Goal: Task Accomplishment & Management: Use online tool/utility

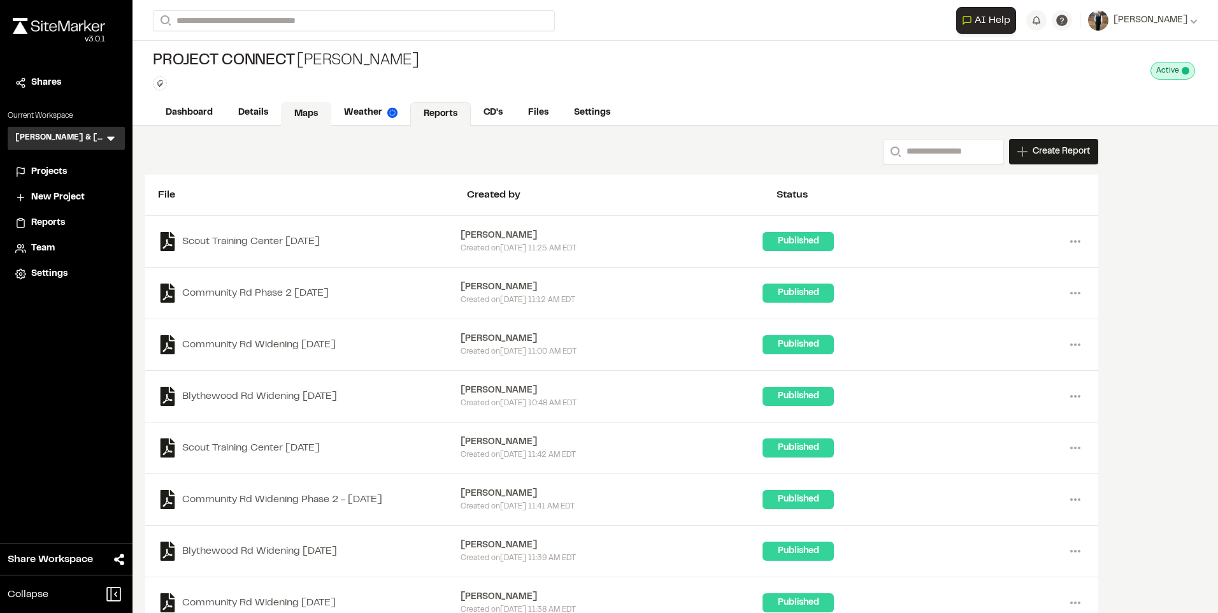
click at [291, 113] on link "Maps" at bounding box center [306, 114] width 50 height 24
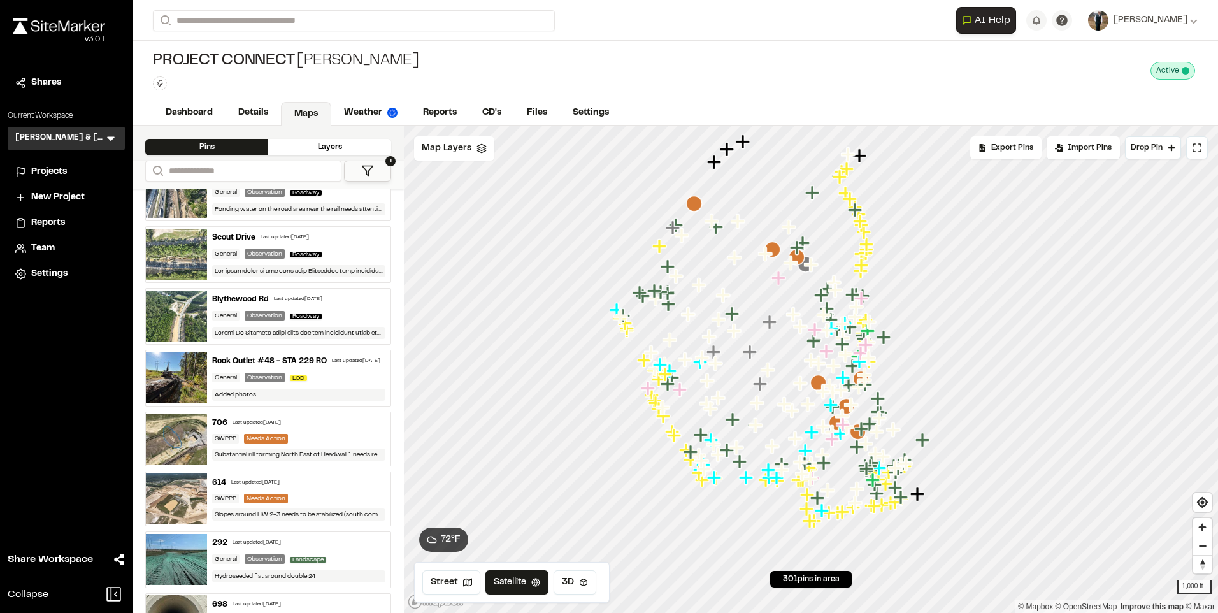
scroll to position [191, 0]
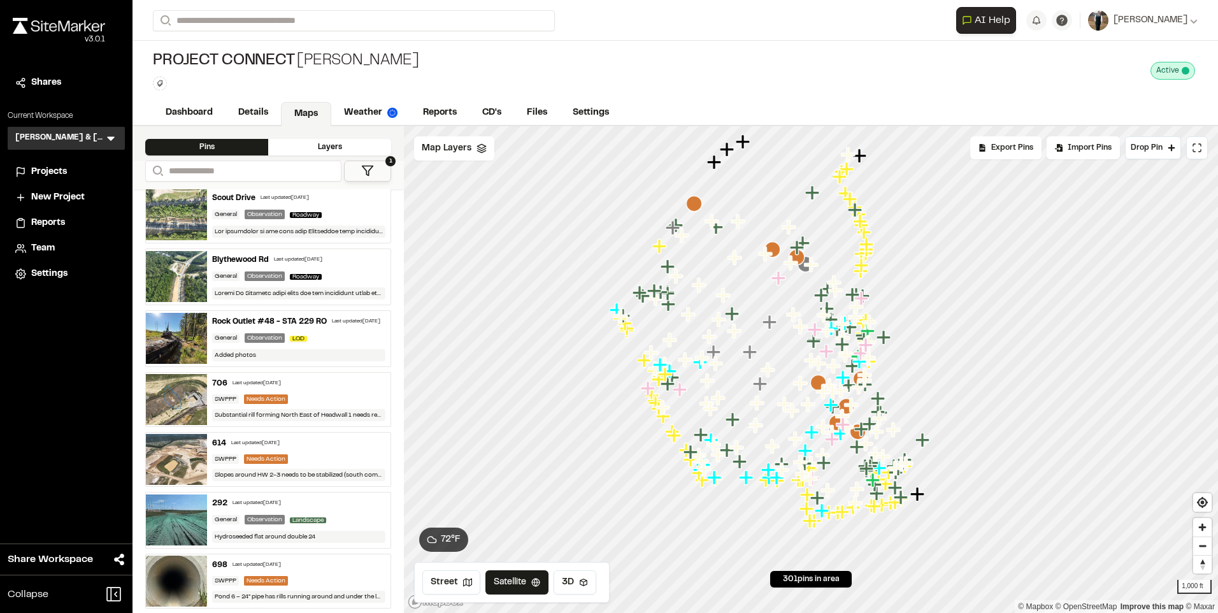
click at [276, 327] on div "Rock Outlet #48 - STA 229 RO" at bounding box center [269, 321] width 115 height 11
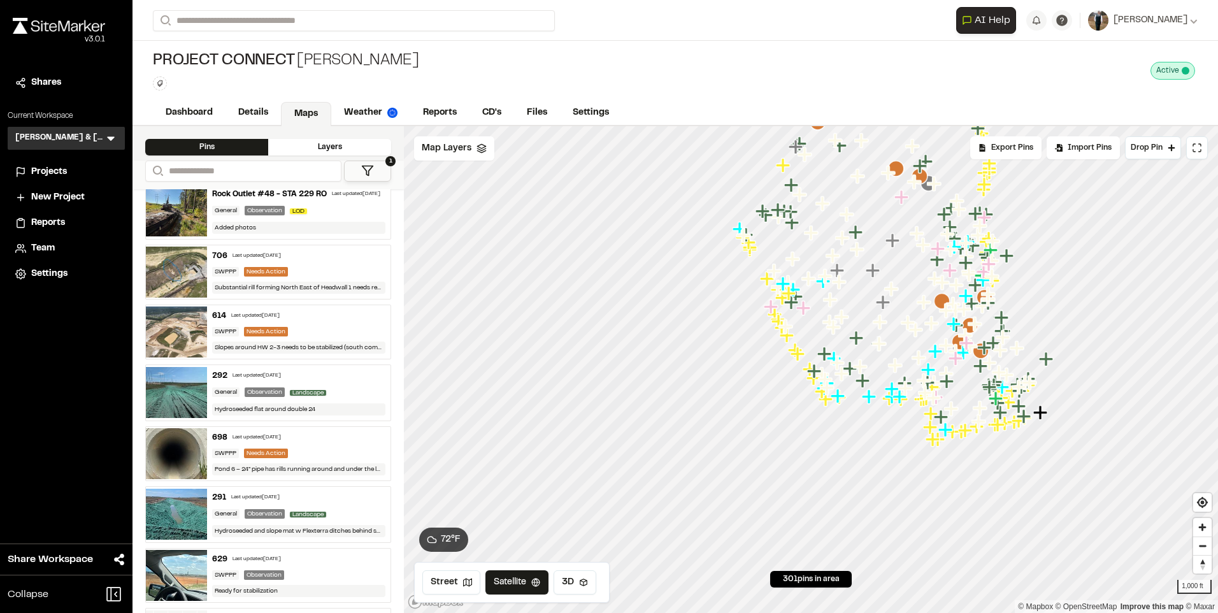
scroll to position [0, 0]
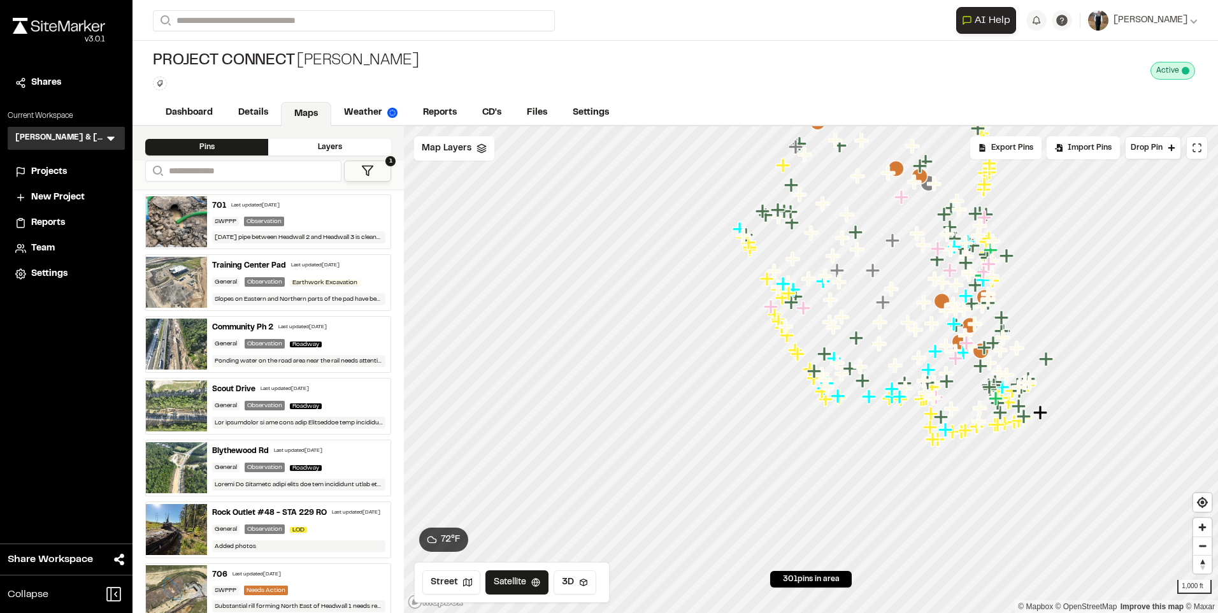
click at [280, 318] on div "Community Ph 2 Last updated [DATE] General Observation Roadway Ponding water on…" at bounding box center [298, 344] width 183 height 55
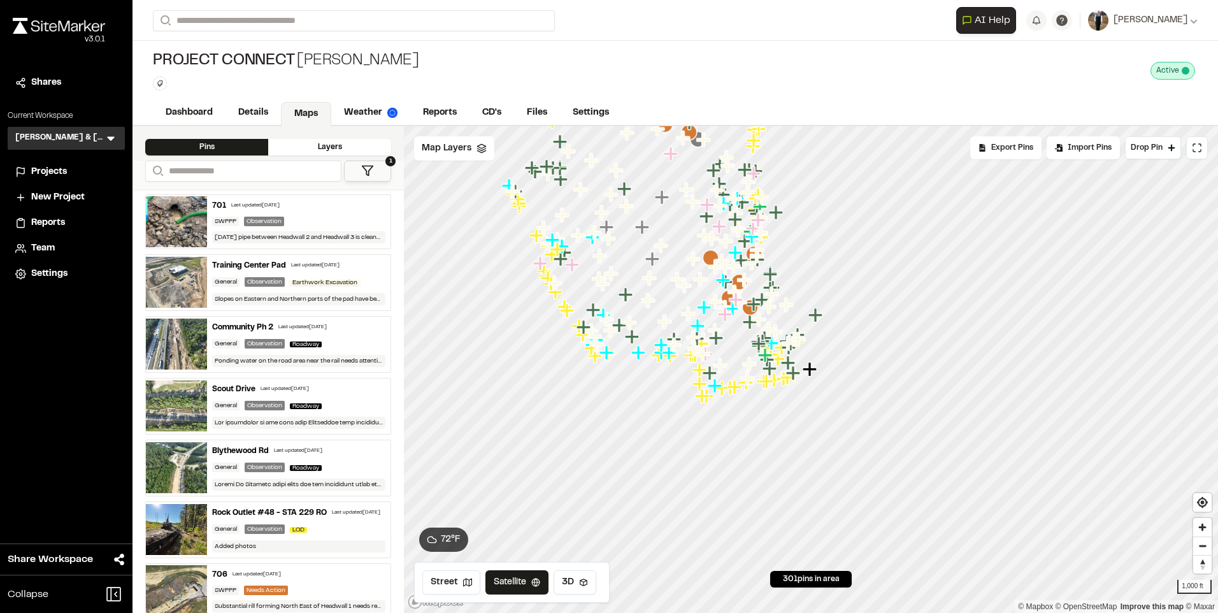
click at [282, 214] on div "701 Last updated [DATE] SWPPP Observation [DATE] pipe between Headwall 2 and He…" at bounding box center [298, 222] width 183 height 54
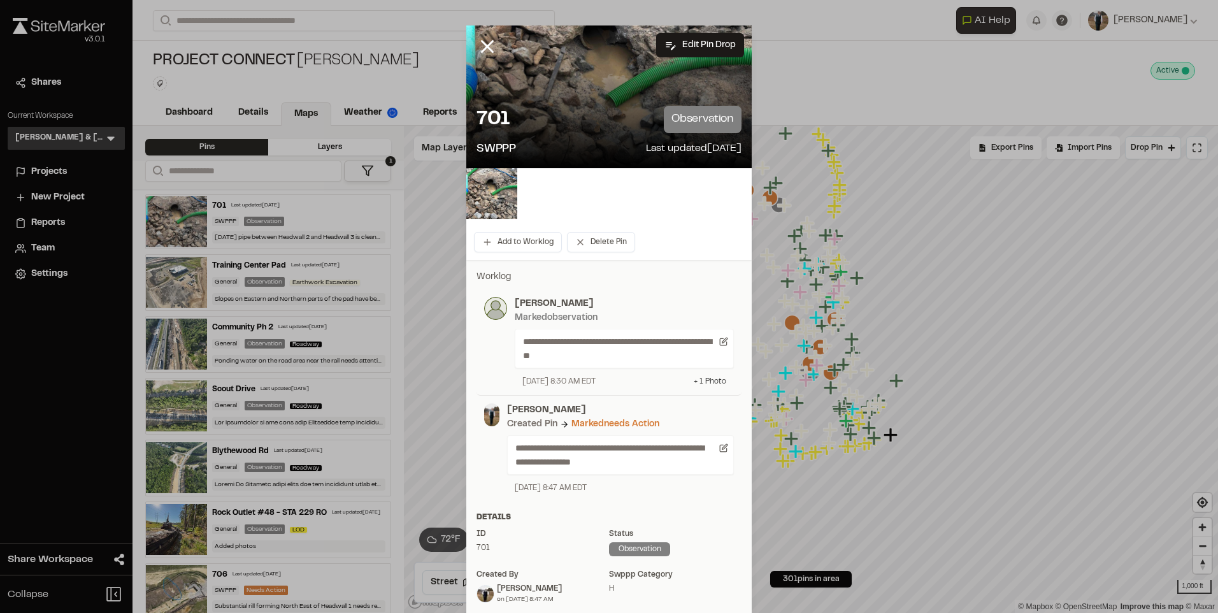
click at [713, 378] on div "+ 1 Photo" at bounding box center [710, 381] width 32 height 11
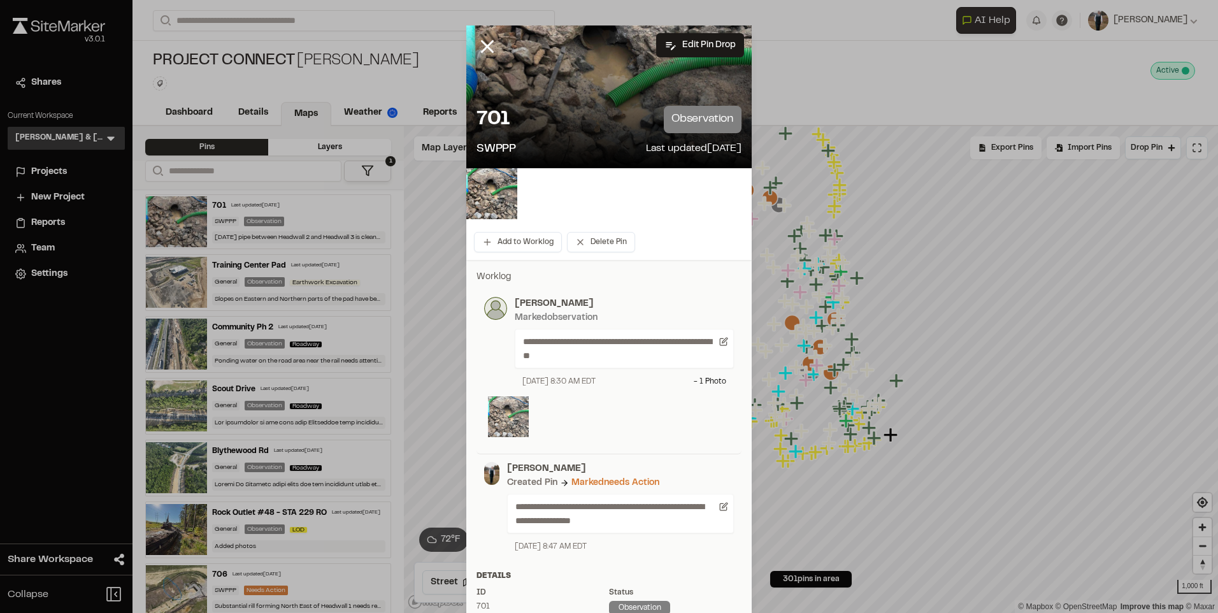
click at [507, 418] on img at bounding box center [508, 416] width 41 height 41
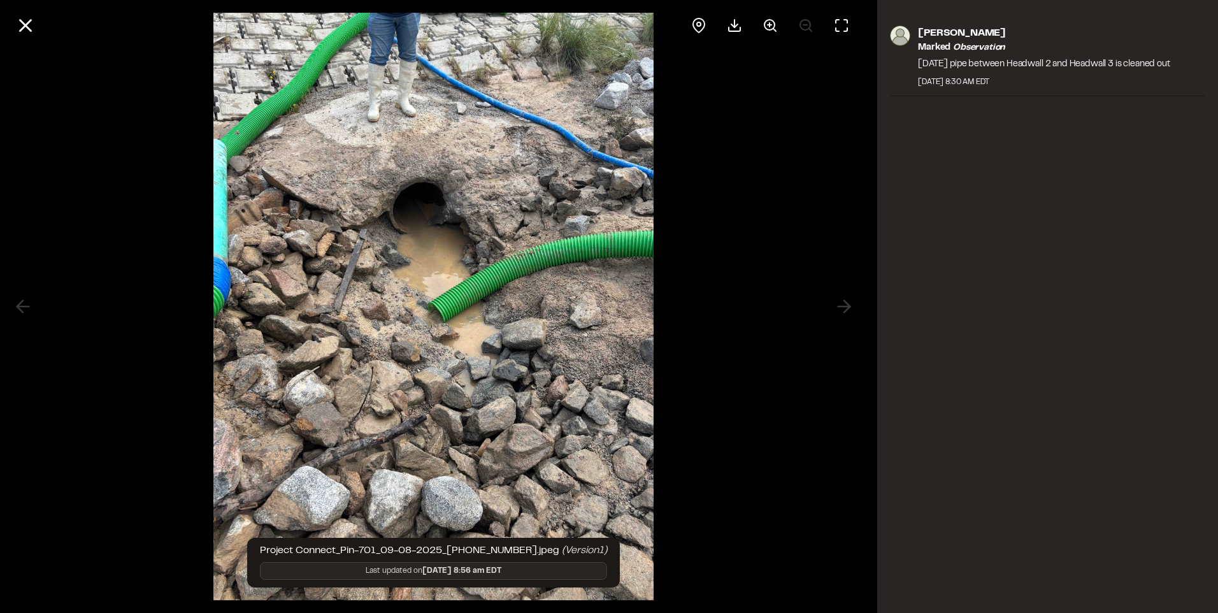
click at [1066, 324] on div "[PERSON_NAME] observation [DATE] pipe between Headwall 2 and Headwall 3 is clea…" at bounding box center [1047, 306] width 341 height 613
click at [31, 24] on icon at bounding box center [26, 26] width 22 height 22
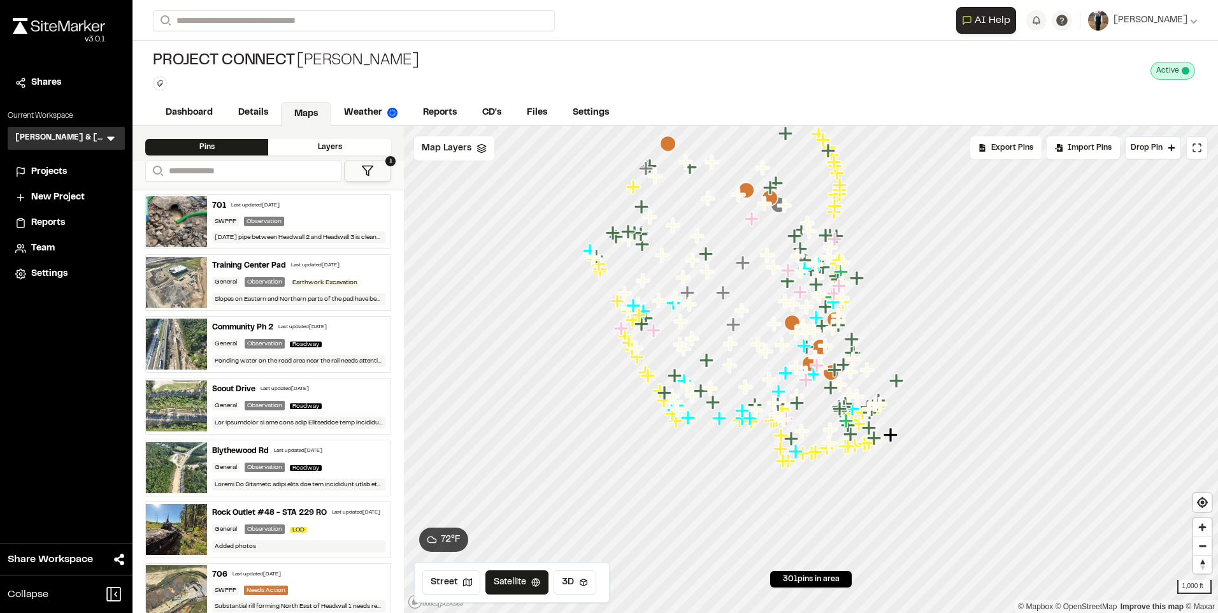
click at [280, 213] on div "701 Last updated [DATE] SWPPP Observation [DATE] pipe between Headwall 2 and He…" at bounding box center [298, 222] width 183 height 54
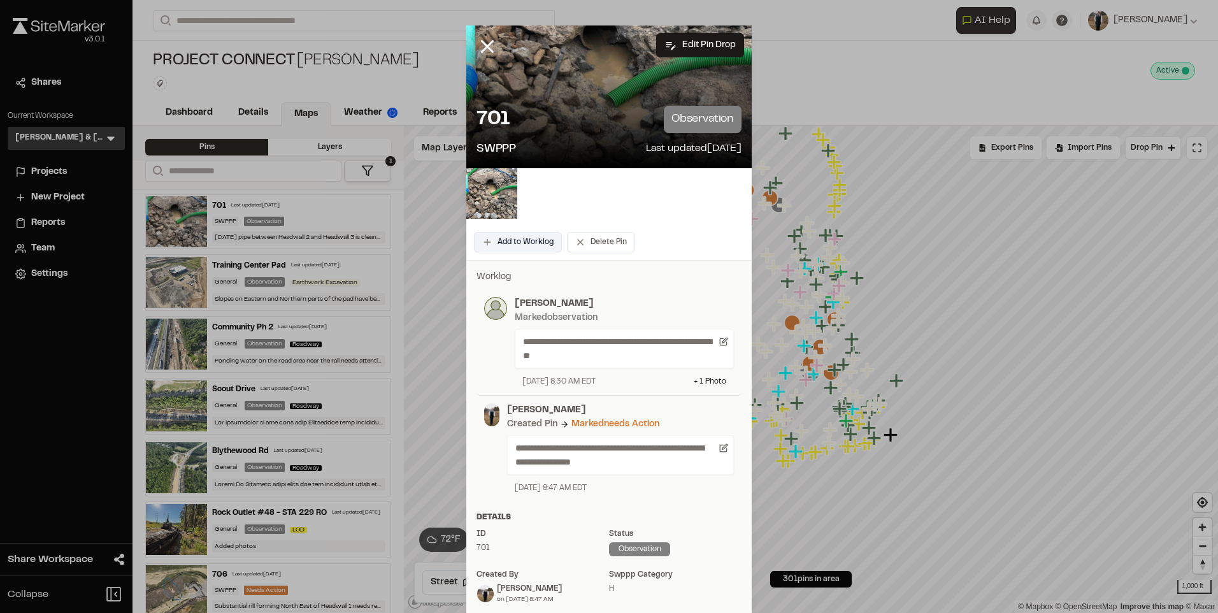
click at [524, 233] on button "Add to Worklog" at bounding box center [518, 242] width 88 height 20
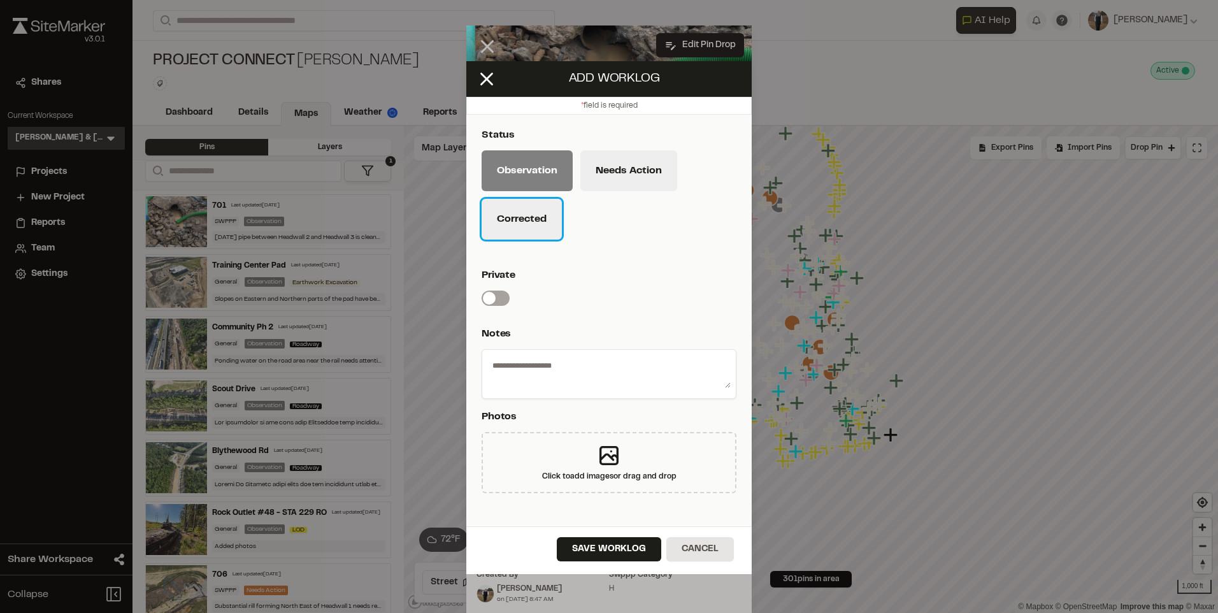
click at [525, 222] on button "Corrected" at bounding box center [522, 219] width 80 height 41
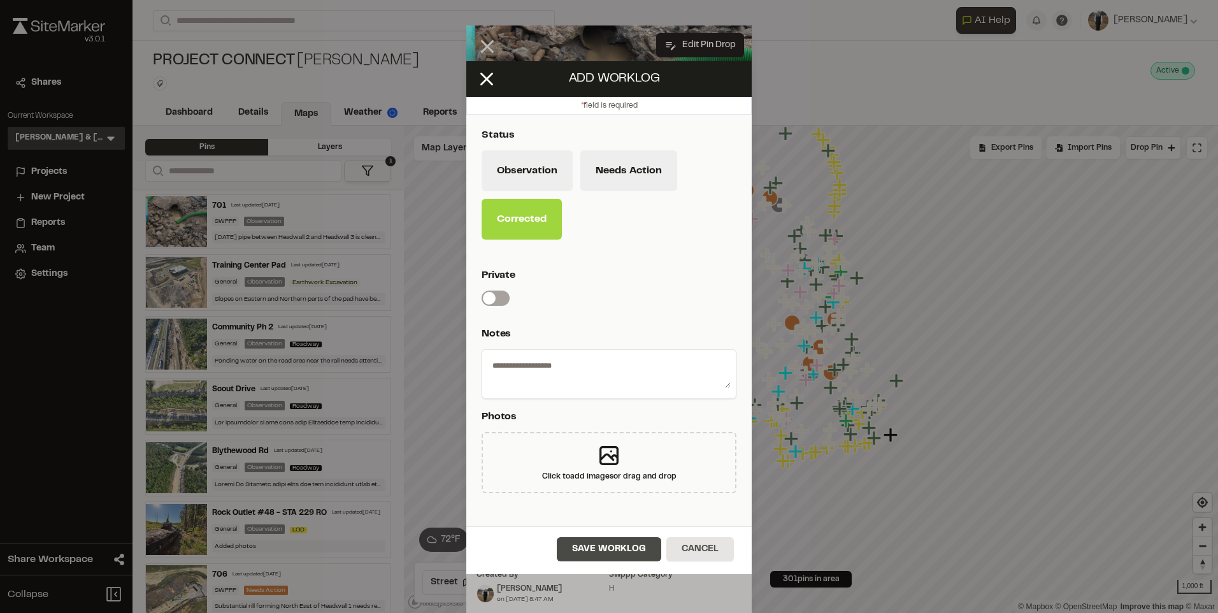
click at [604, 551] on button "Save Worklog" at bounding box center [609, 549] width 104 height 24
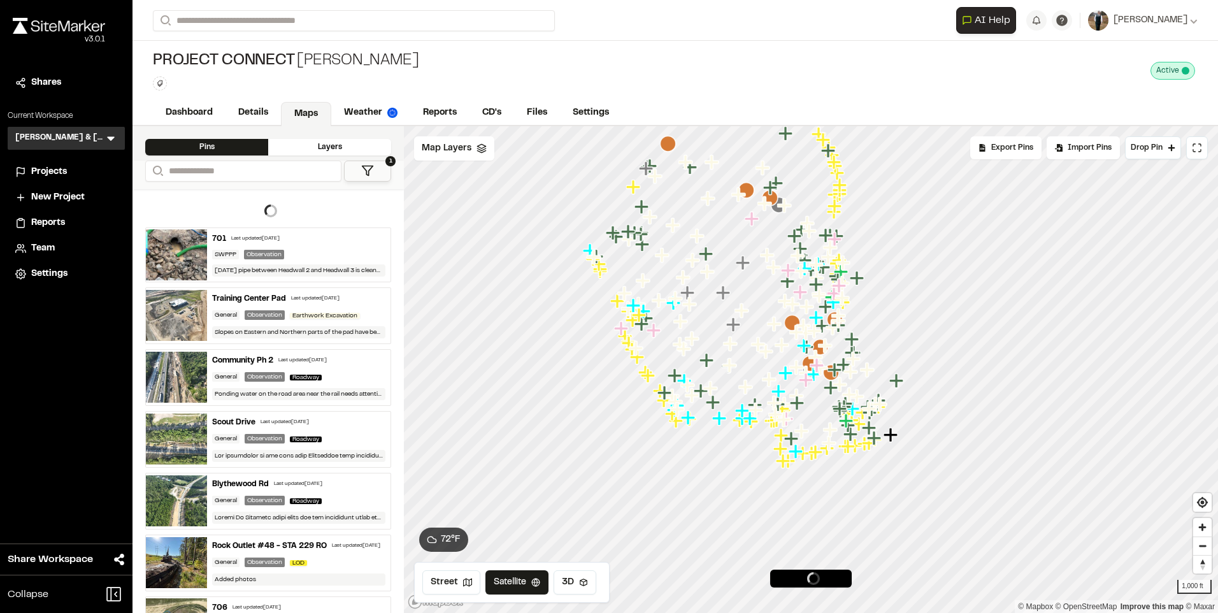
click at [364, 168] on icon at bounding box center [367, 170] width 13 height 13
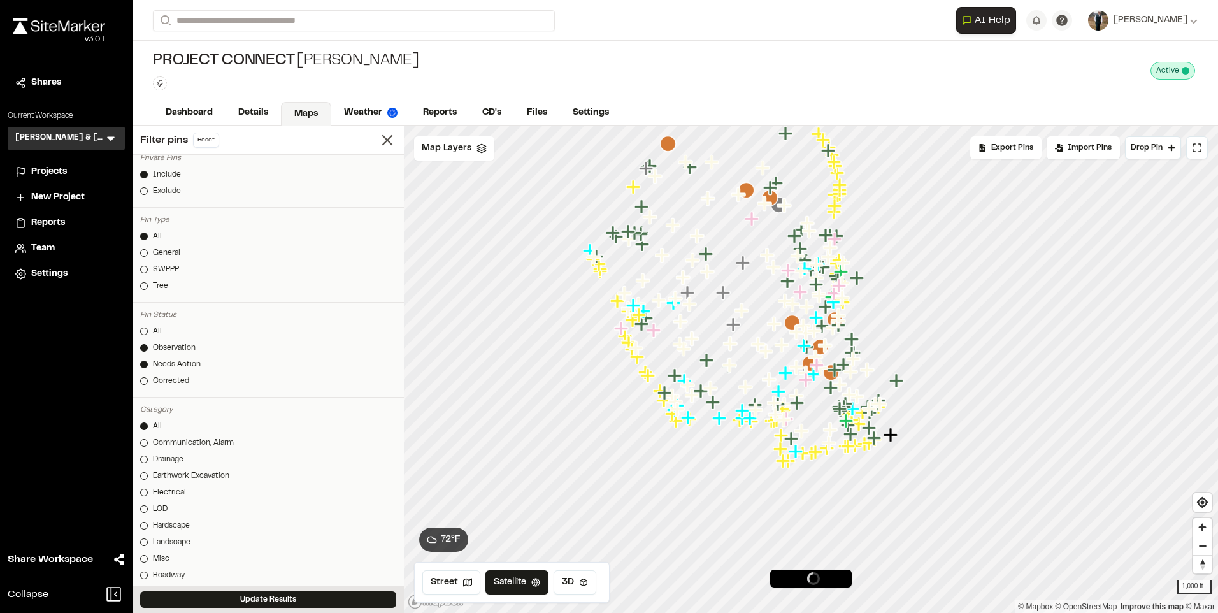
scroll to position [191, 0]
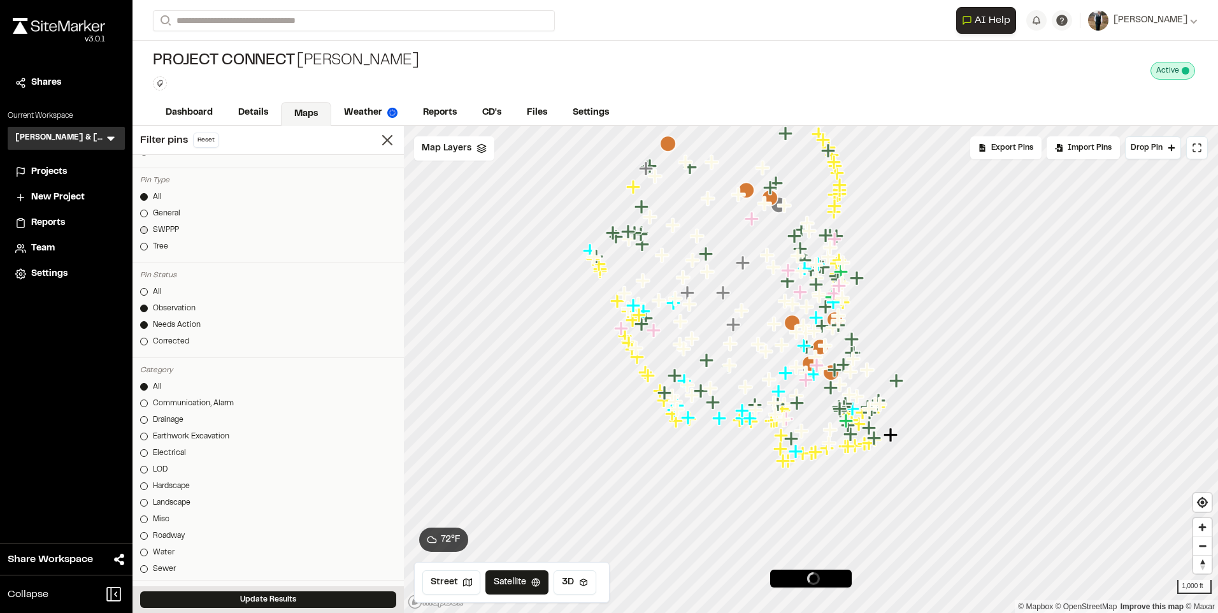
click at [158, 229] on div "SWPPP" at bounding box center [166, 229] width 26 height 11
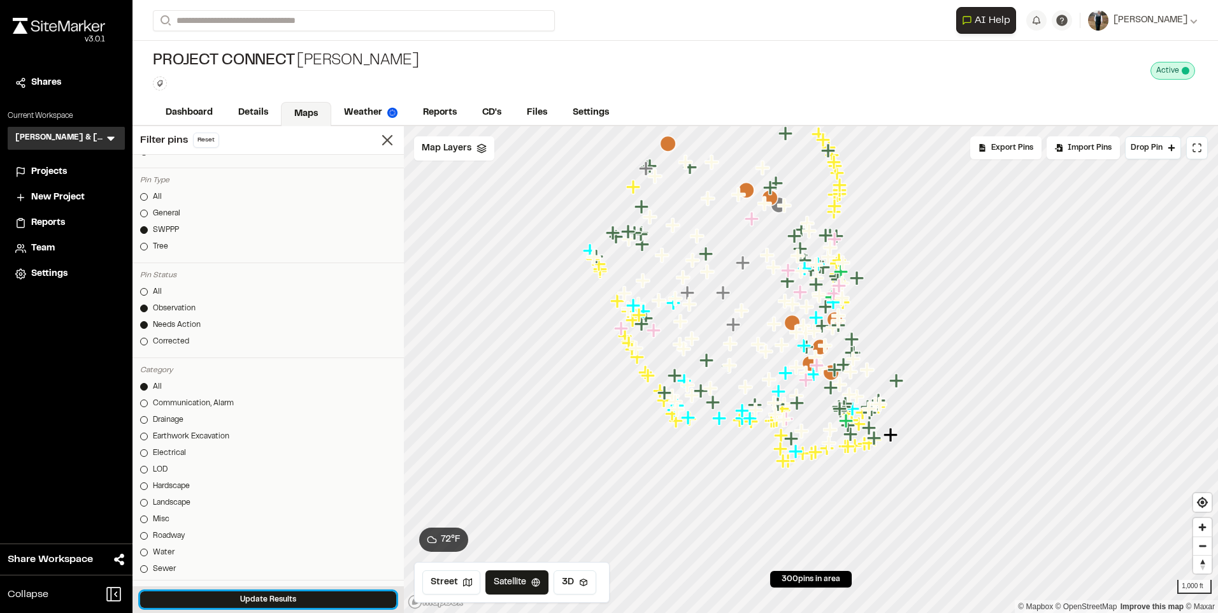
click at [257, 599] on button "Update Results" at bounding box center [268, 599] width 256 height 17
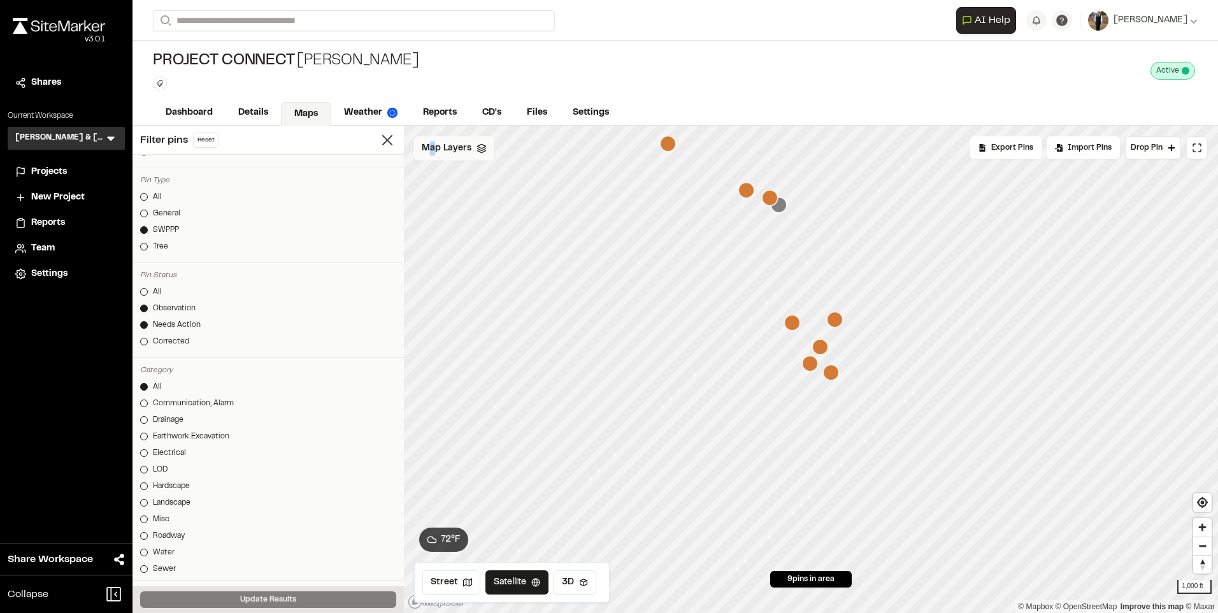
click at [433, 149] on span "Map Layers" at bounding box center [447, 148] width 50 height 14
